Goal: Task Accomplishment & Management: Complete application form

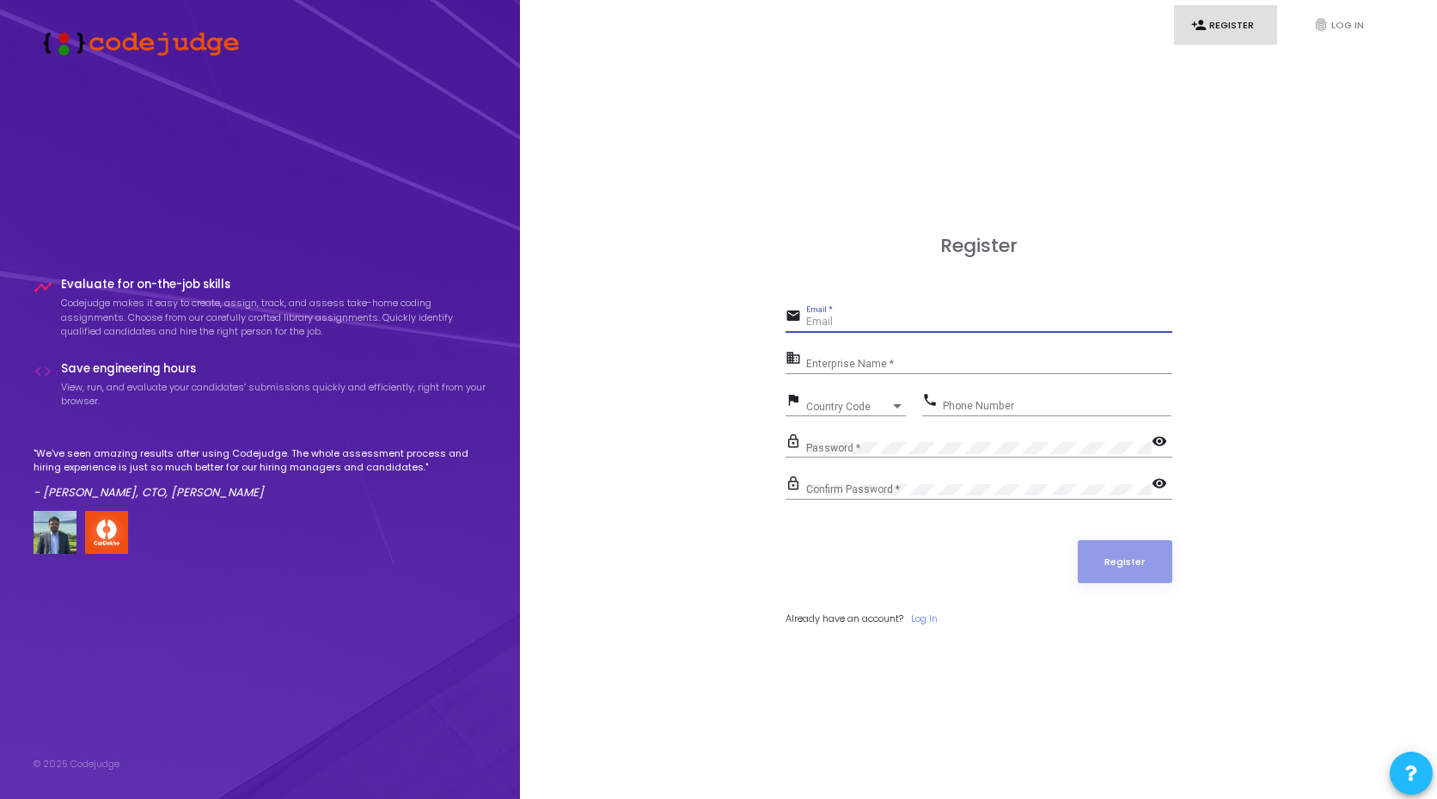
click at [854, 319] on input "Email *" at bounding box center [989, 322] width 366 height 12
type input "[EMAIL_ADDRESS][DOMAIN_NAME]"
click at [872, 364] on input "Enterprise Name *" at bounding box center [989, 364] width 366 height 12
type input "[PERSON_NAME]"
click at [848, 413] on div "Country Code Country Code" at bounding box center [856, 402] width 100 height 27
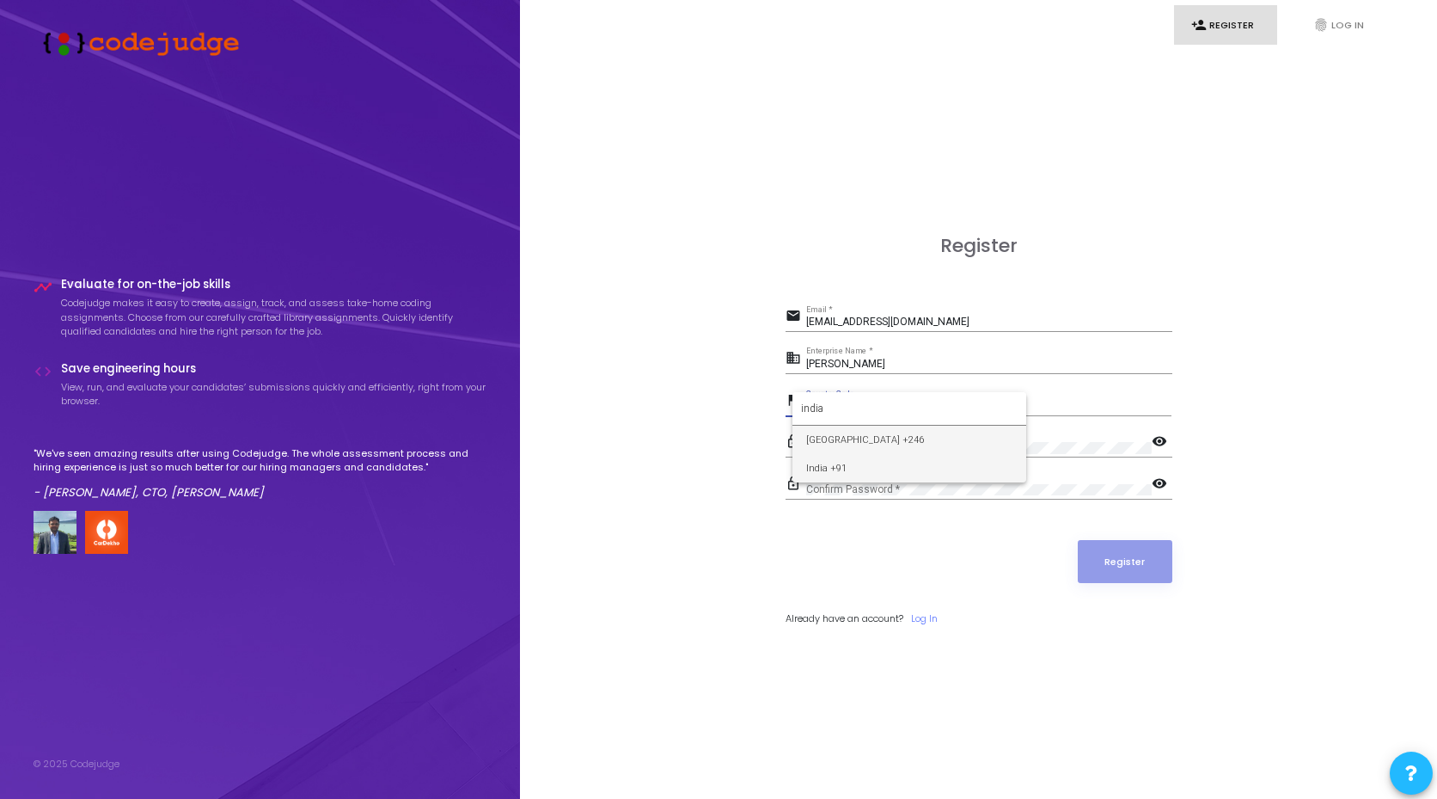
type input "india"
click at [847, 461] on span "India +91" at bounding box center [909, 468] width 206 height 28
click at [966, 413] on div "Phone Number" at bounding box center [1057, 402] width 229 height 27
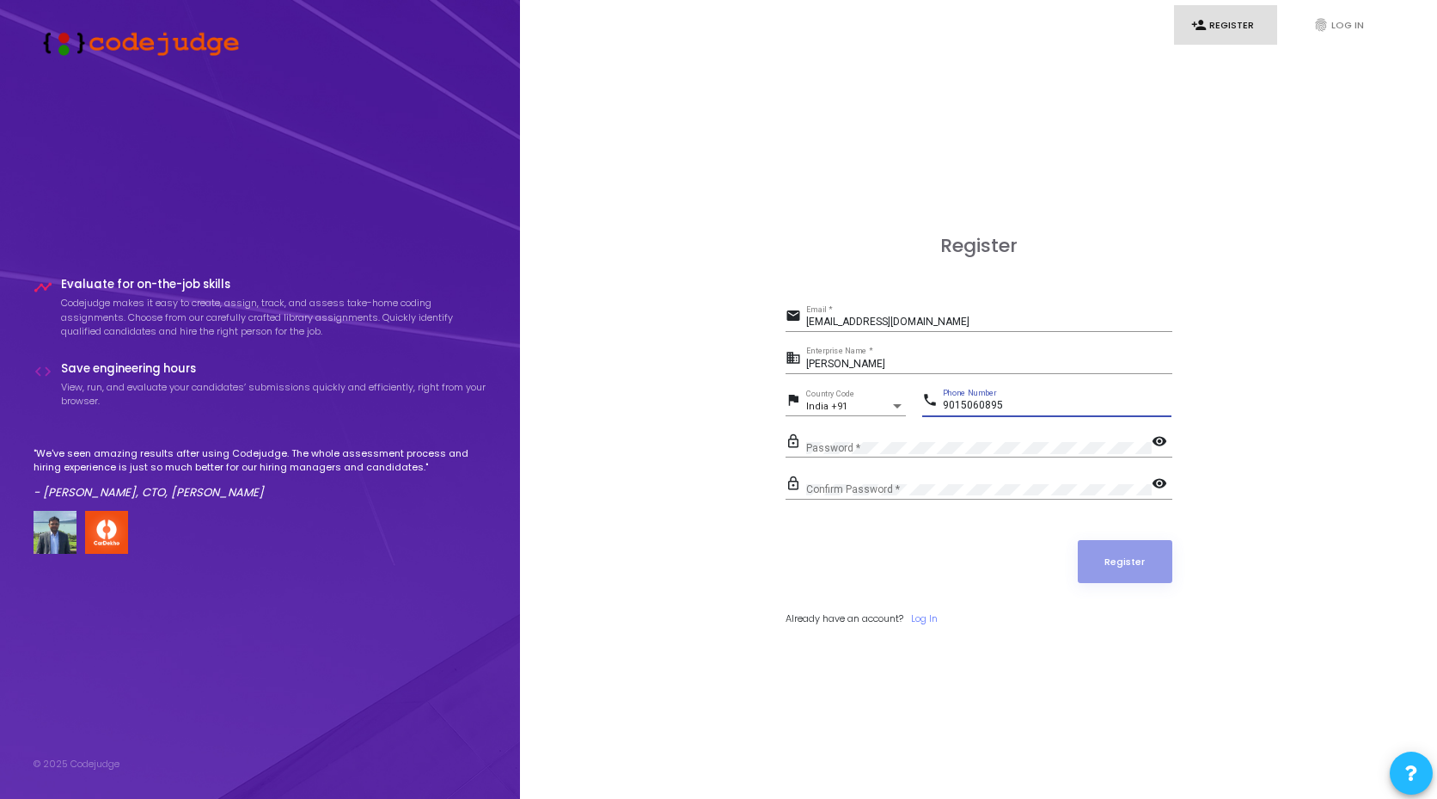
type input "9015060895"
click at [950, 452] on div "Password *" at bounding box center [979, 444] width 346 height 27
click at [1165, 437] on mat-icon "visibility" at bounding box center [1162, 442] width 21 height 21
click at [936, 495] on div "Confirm Password *" at bounding box center [979, 486] width 346 height 27
click at [1157, 480] on mat-icon "visibility" at bounding box center [1162, 484] width 21 height 21
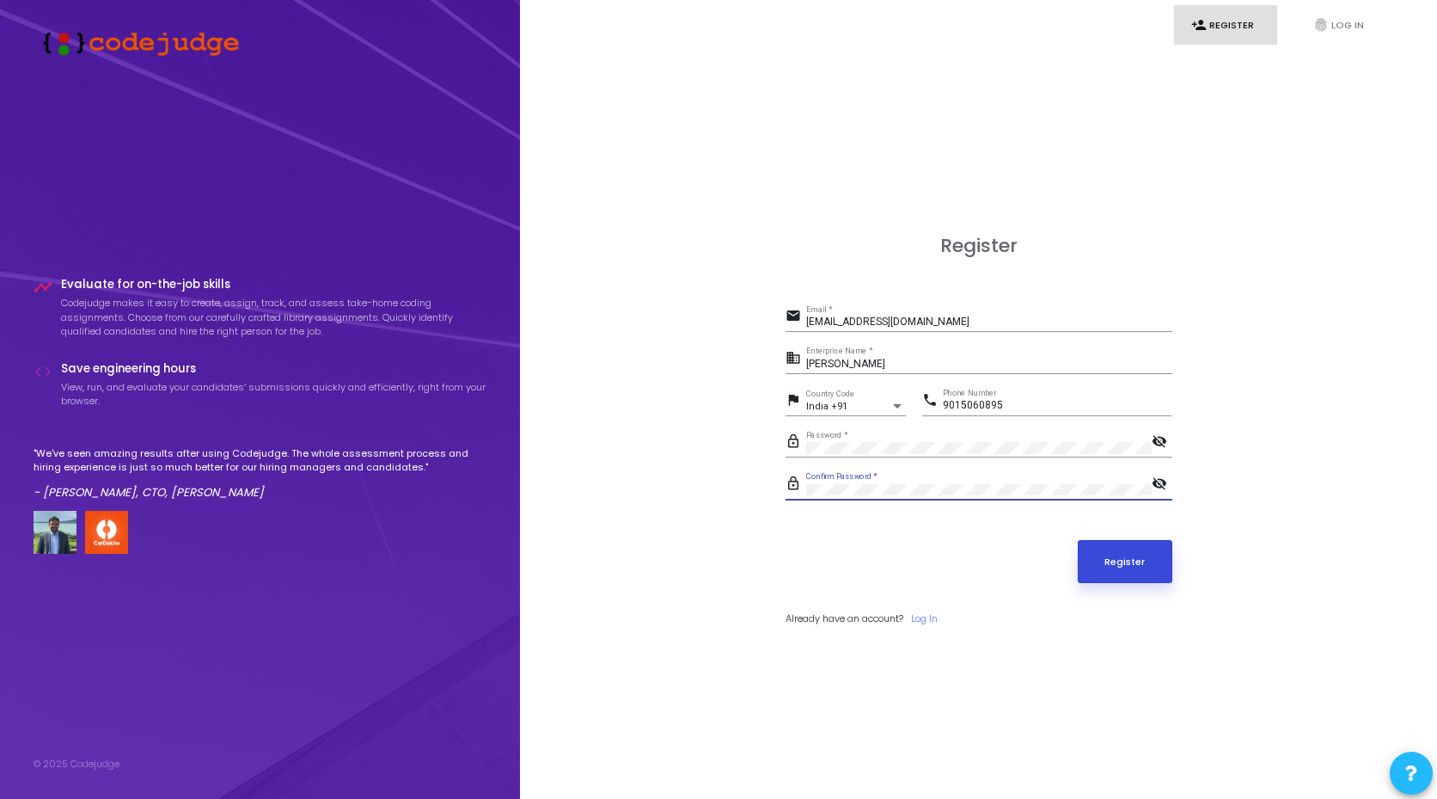
click at [1130, 571] on button "Register" at bounding box center [1125, 561] width 95 height 43
click at [1150, 566] on button "Register" at bounding box center [1125, 561] width 95 height 43
click at [1126, 548] on button "Register" at bounding box center [1125, 561] width 95 height 43
click at [212, 43] on img at bounding box center [137, 42] width 206 height 28
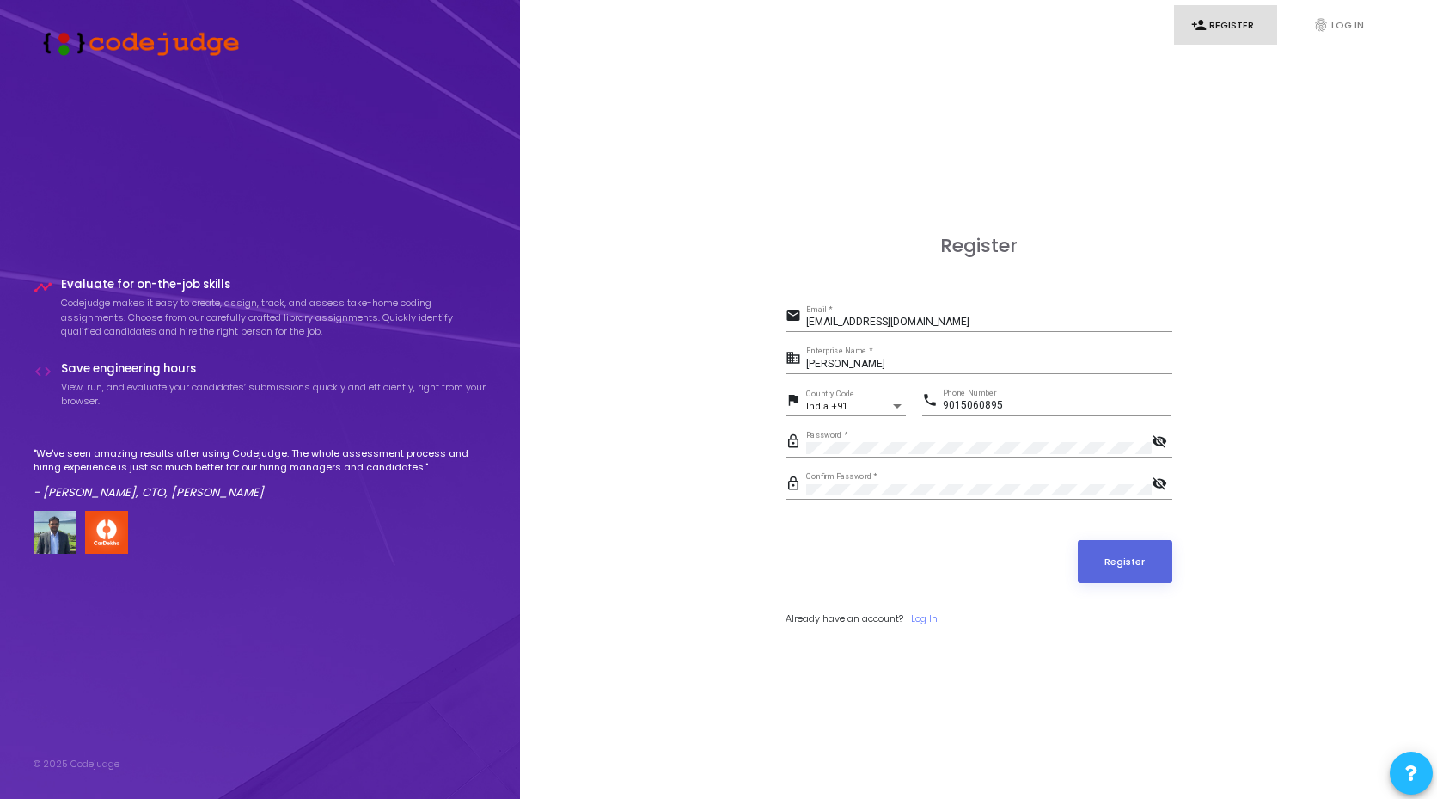
click at [178, 43] on img at bounding box center [137, 42] width 206 height 28
click at [1427, 758] on button at bounding box center [1411, 772] width 43 height 43
click at [1343, 24] on div at bounding box center [718, 399] width 1437 height 799
click at [1111, 547] on button "Register" at bounding box center [1125, 561] width 95 height 43
click at [1120, 554] on button "Register" at bounding box center [1125, 561] width 95 height 43
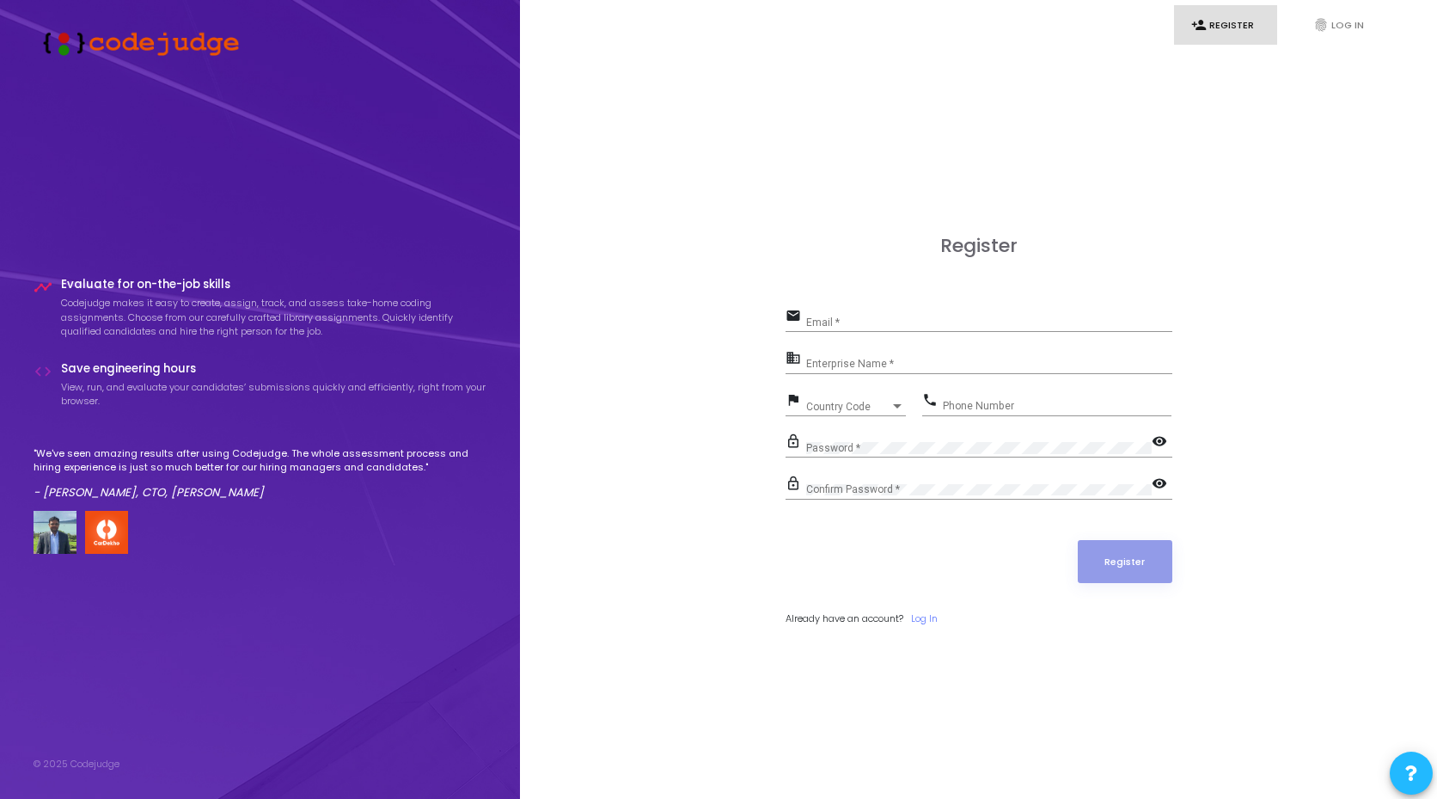
click at [945, 319] on input "Email *" at bounding box center [989, 322] width 366 height 12
click at [893, 321] on input "Email *" at bounding box center [989, 322] width 366 height 12
type input "[EMAIL_ADDRESS][DOMAIN_NAME]"
click at [896, 370] on div "Enterprise Name *" at bounding box center [989, 360] width 366 height 27
click at [897, 370] on div "Enterprise Name *" at bounding box center [989, 360] width 366 height 27
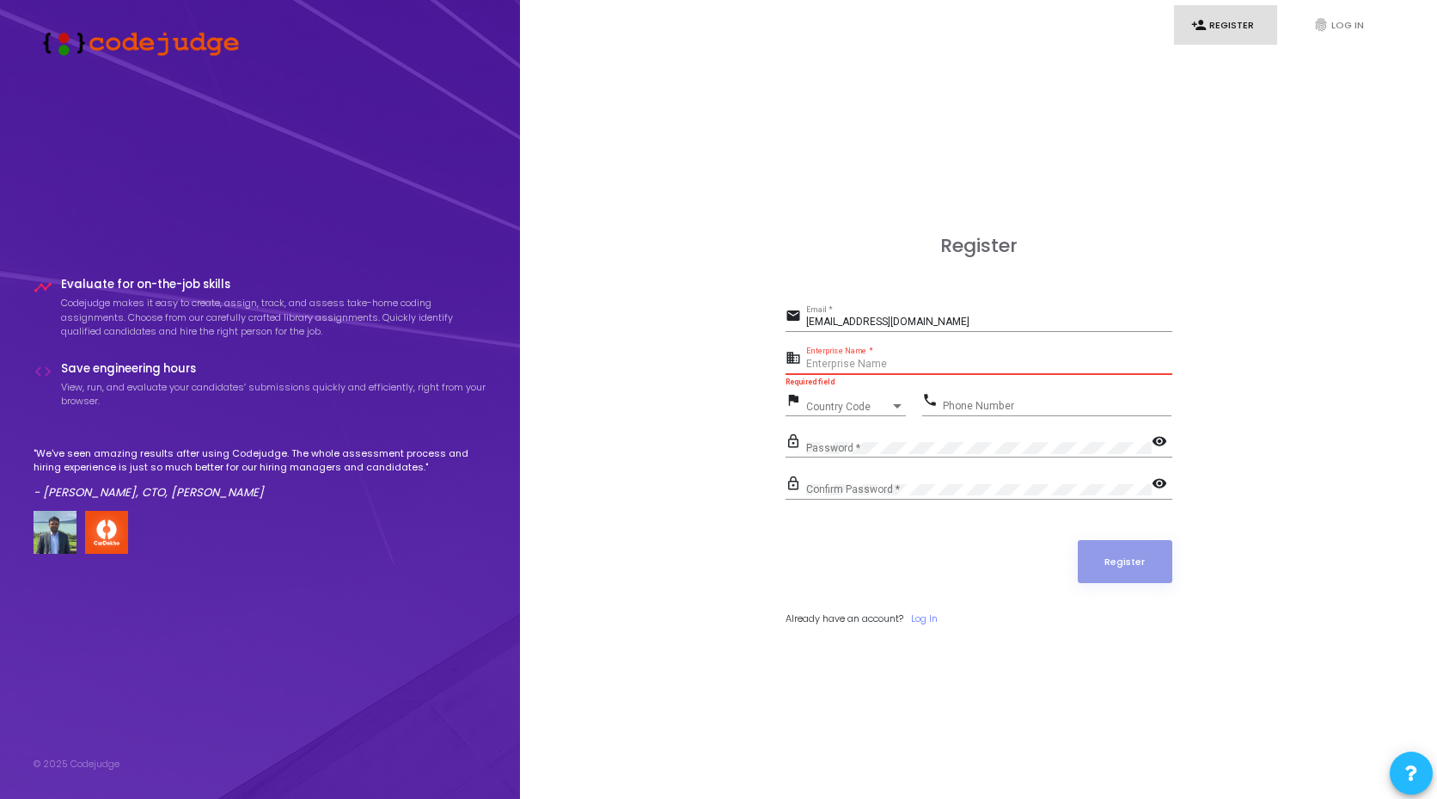
click at [897, 367] on input "Enterprise Name *" at bounding box center [989, 364] width 366 height 12
type input "[PERSON_NAME]"
click at [872, 413] on div "Country Code Country Code" at bounding box center [856, 402] width 100 height 27
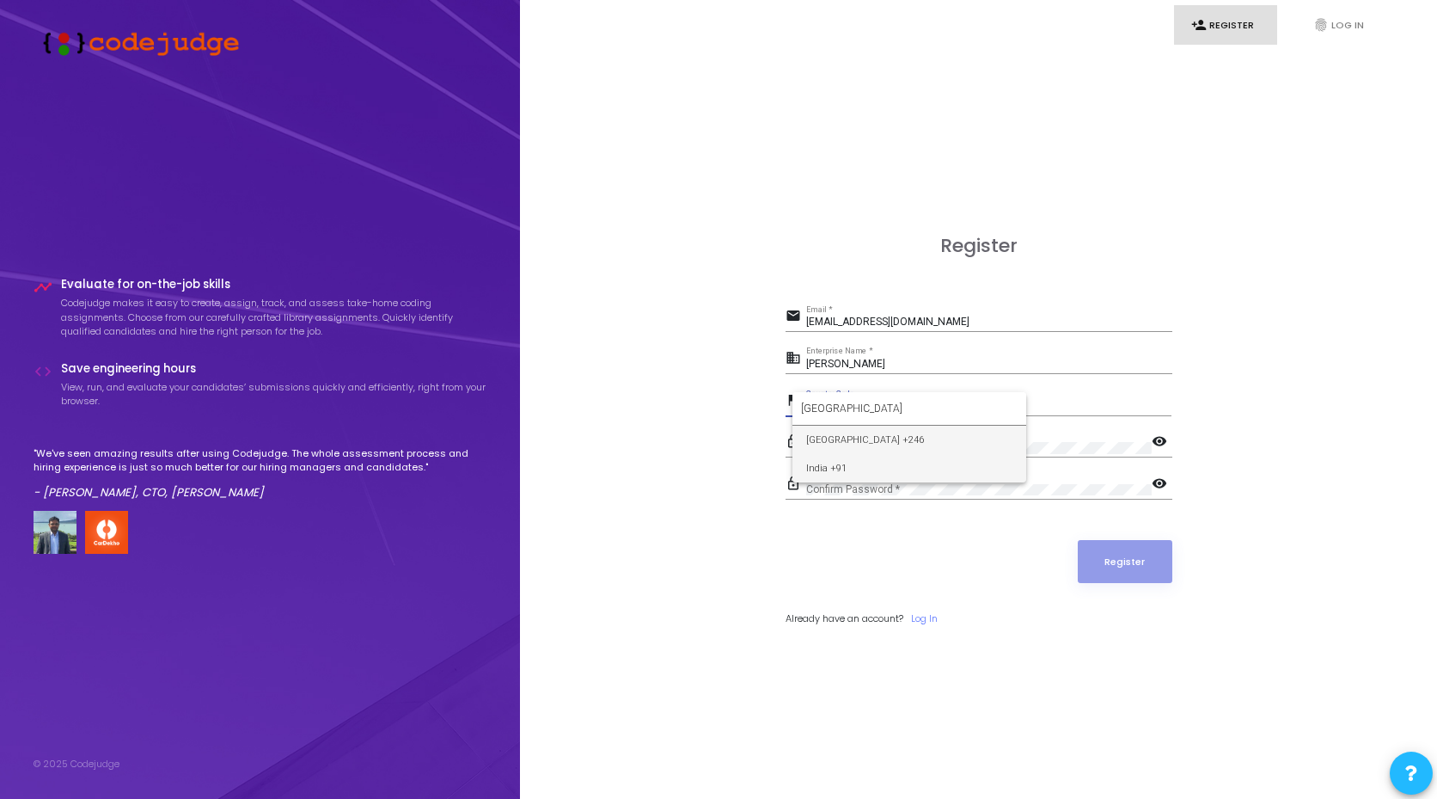
type input "India"
click at [842, 470] on span "India +91" at bounding box center [909, 468] width 206 height 28
click at [935, 407] on mat-icon "phone" at bounding box center [932, 401] width 21 height 21
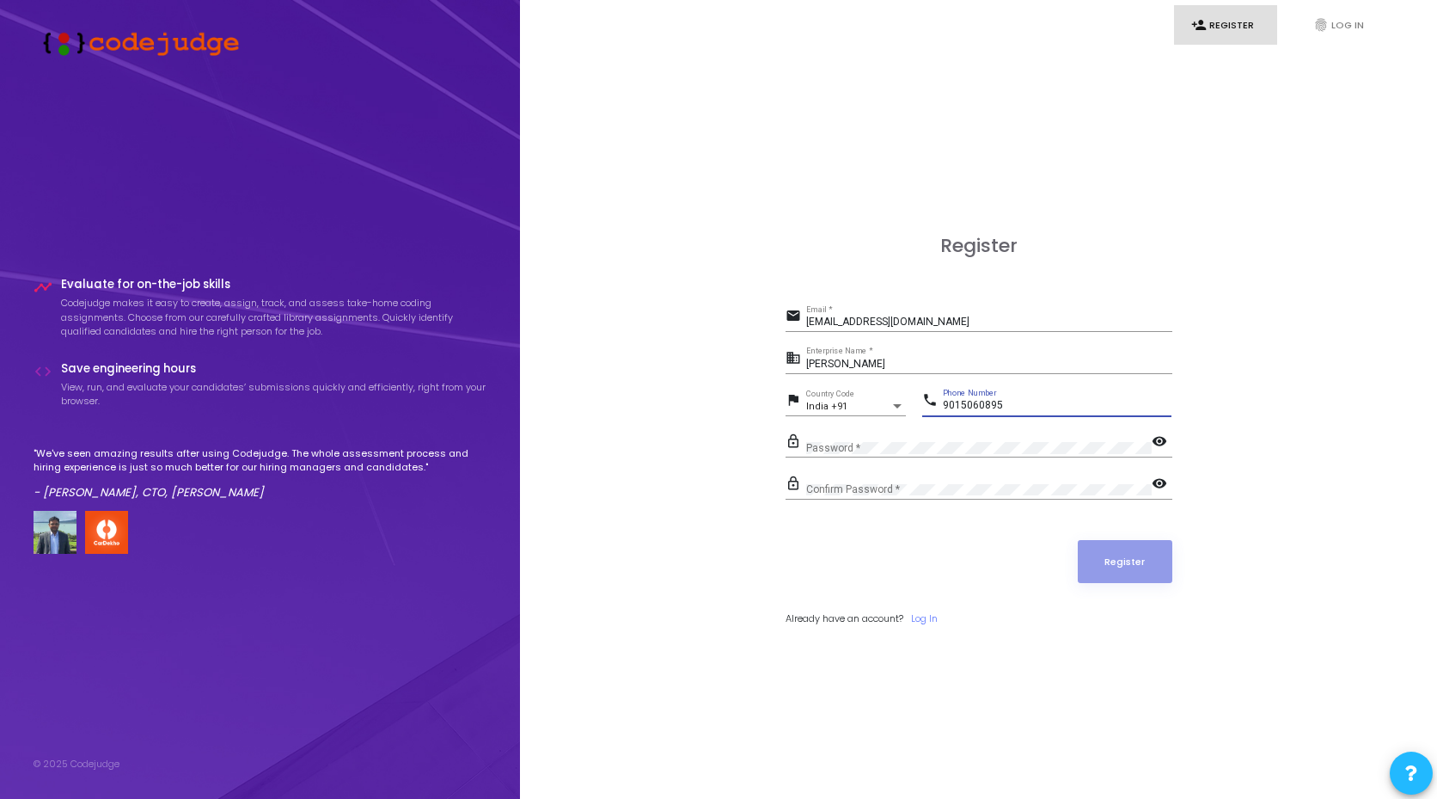
type input "9015060895"
click at [1159, 438] on mat-icon "visibility" at bounding box center [1162, 442] width 21 height 21
click at [1055, 437] on div "Password *" at bounding box center [979, 444] width 346 height 27
click at [1166, 482] on mat-icon "visibility" at bounding box center [1162, 484] width 21 height 21
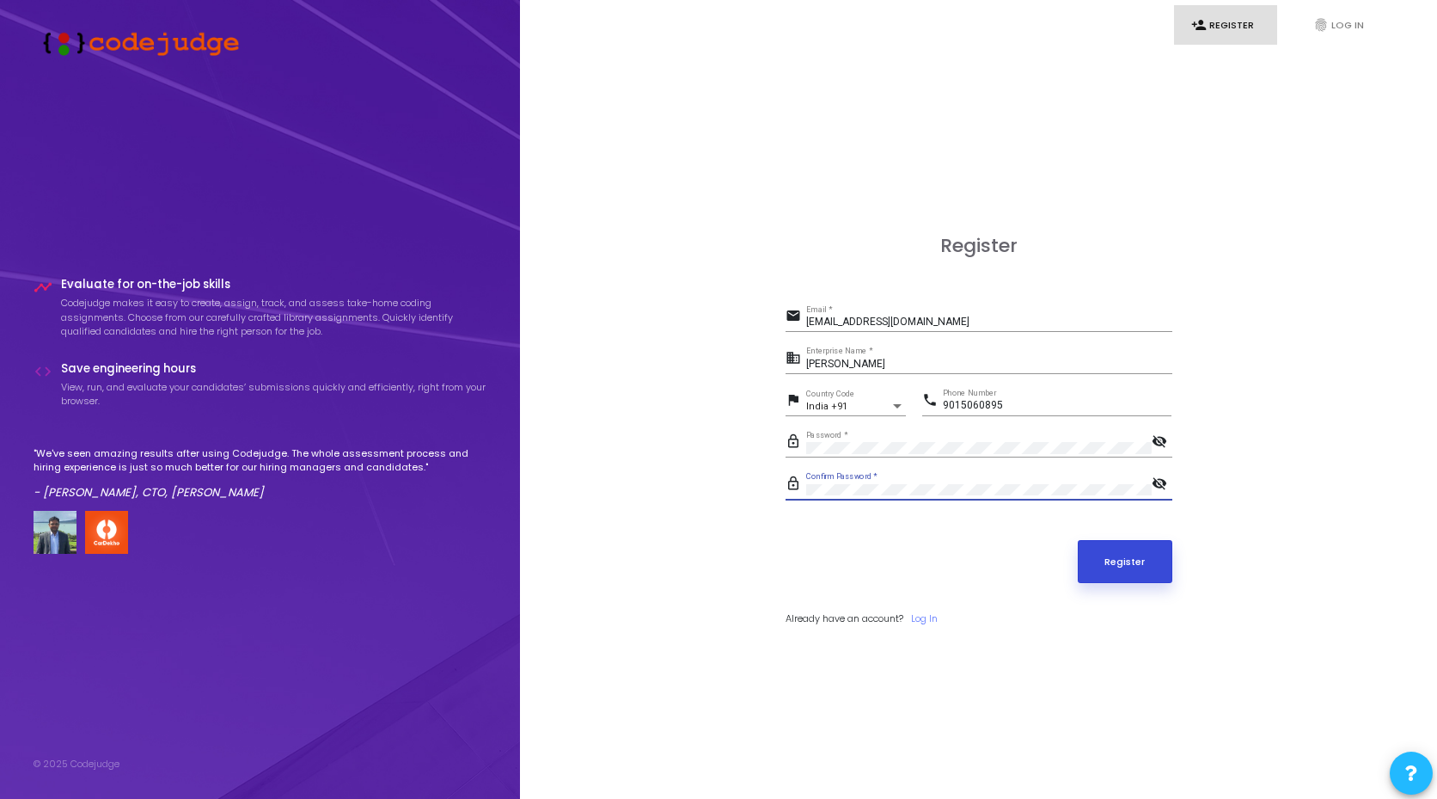
click at [1150, 558] on button "Register" at bounding box center [1125, 561] width 95 height 43
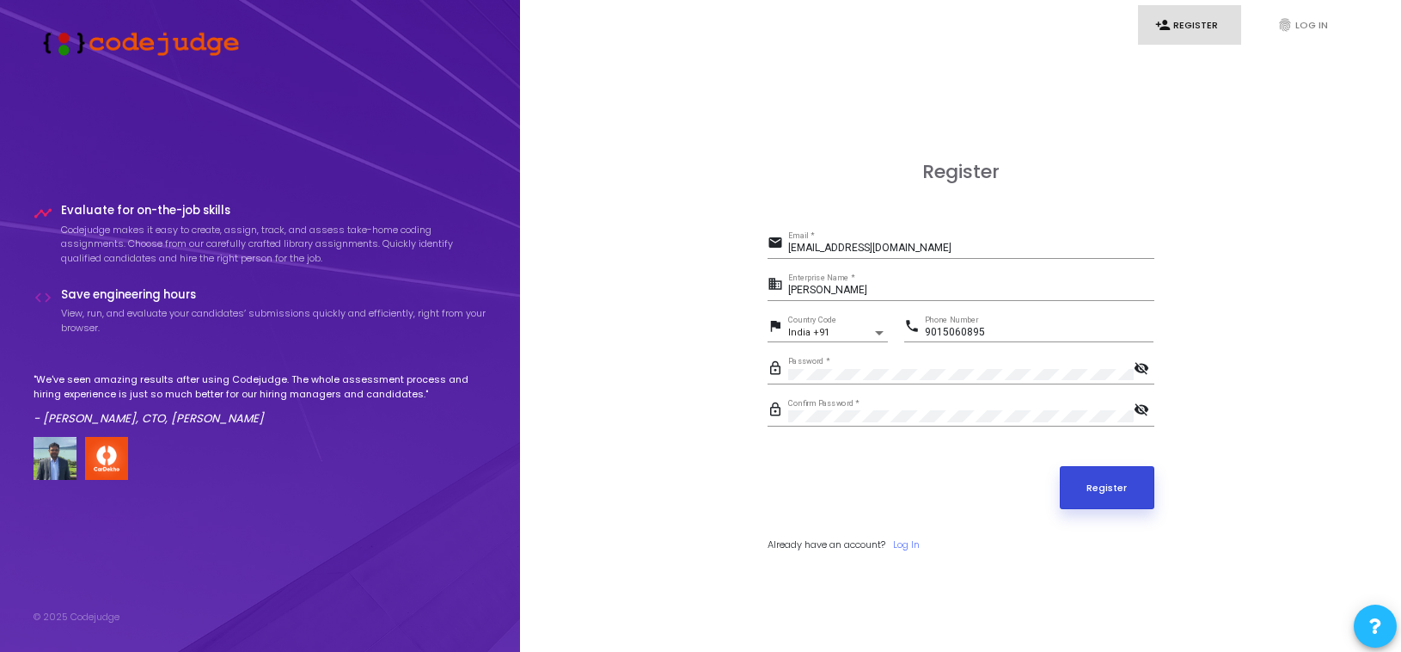
click at [1082, 489] on button "Register" at bounding box center [1107, 487] width 95 height 43
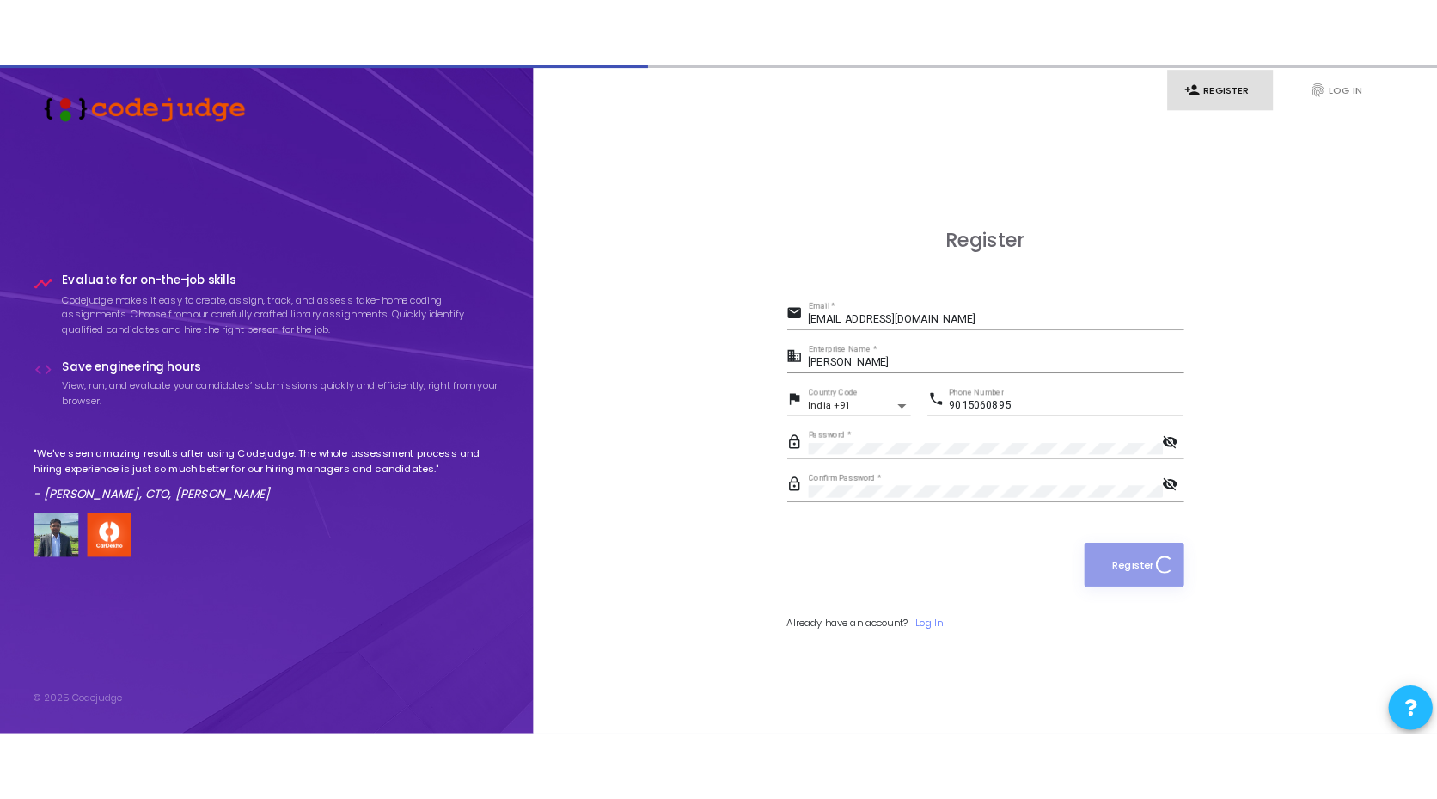
scroll to position [49, 0]
